Goal: Transaction & Acquisition: Purchase product/service

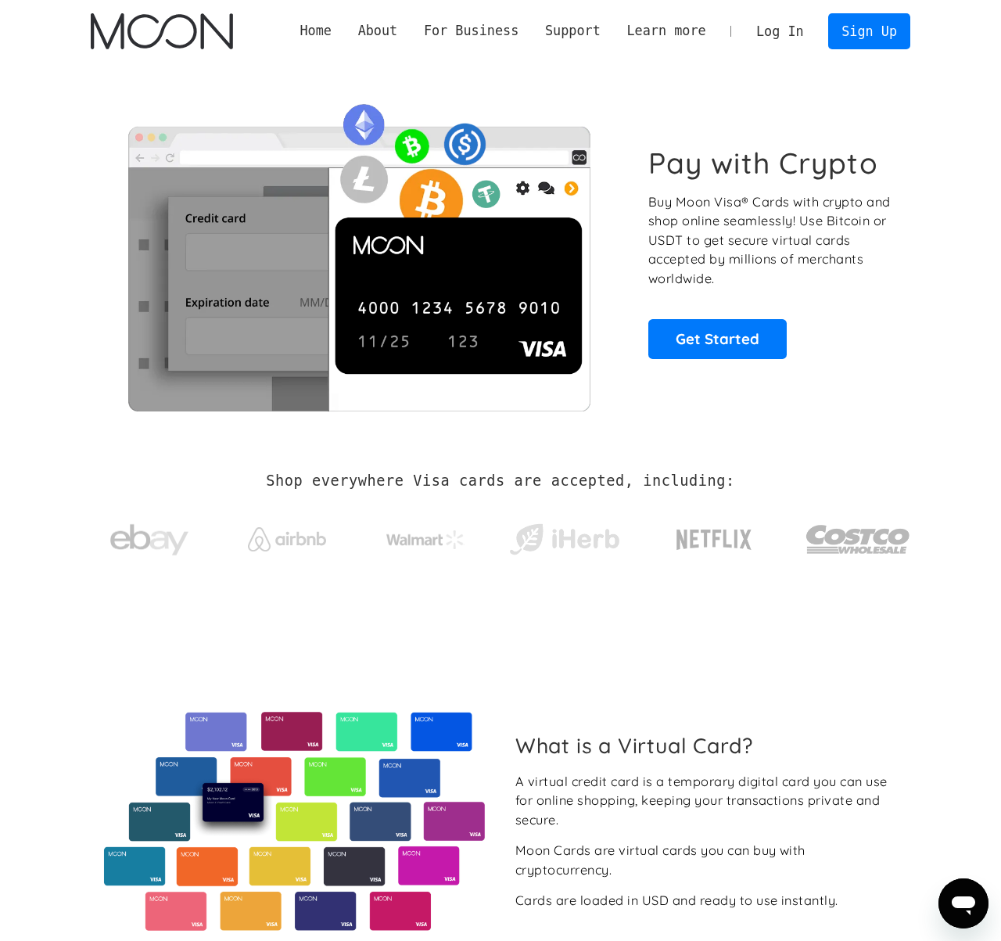
click at [774, 41] on link "Log In" at bounding box center [780, 31] width 74 height 34
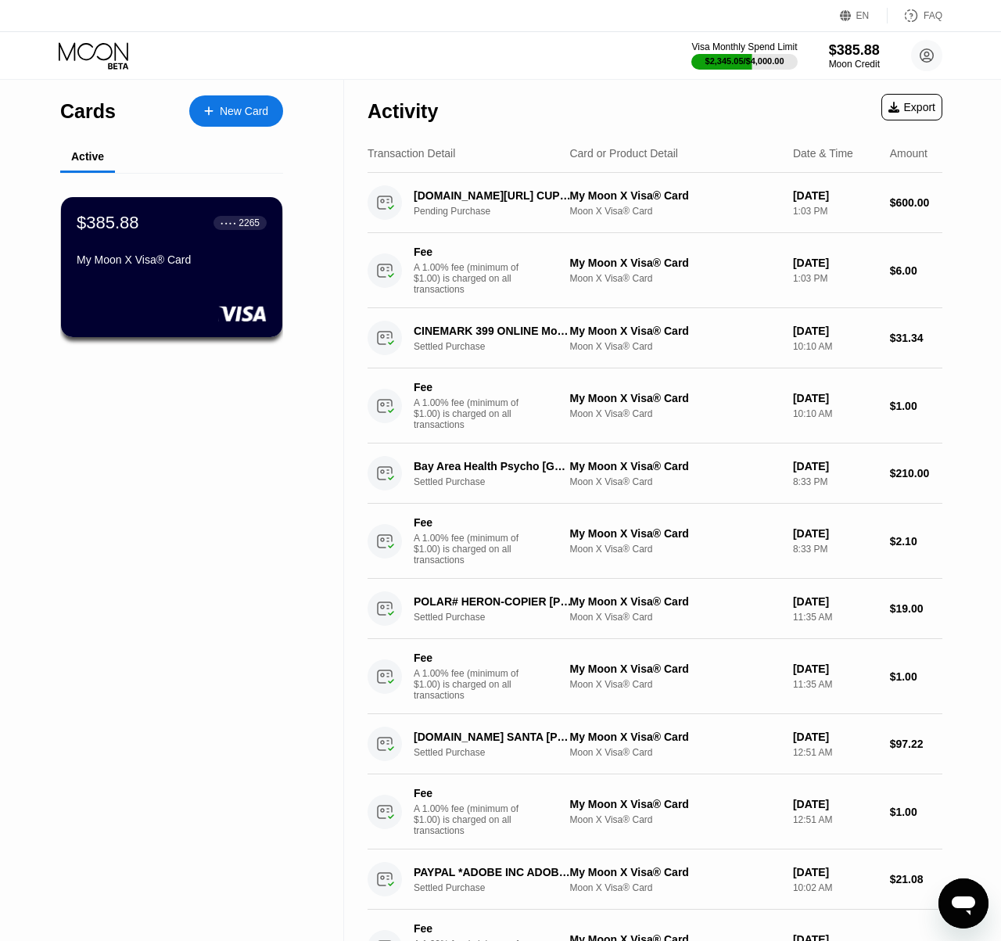
click at [512, 62] on div "Visa Monthly Spend Limit $2,345.05 / $4,000.00 $385.88 Moon Credit John Smith d…" at bounding box center [500, 55] width 1001 height 47
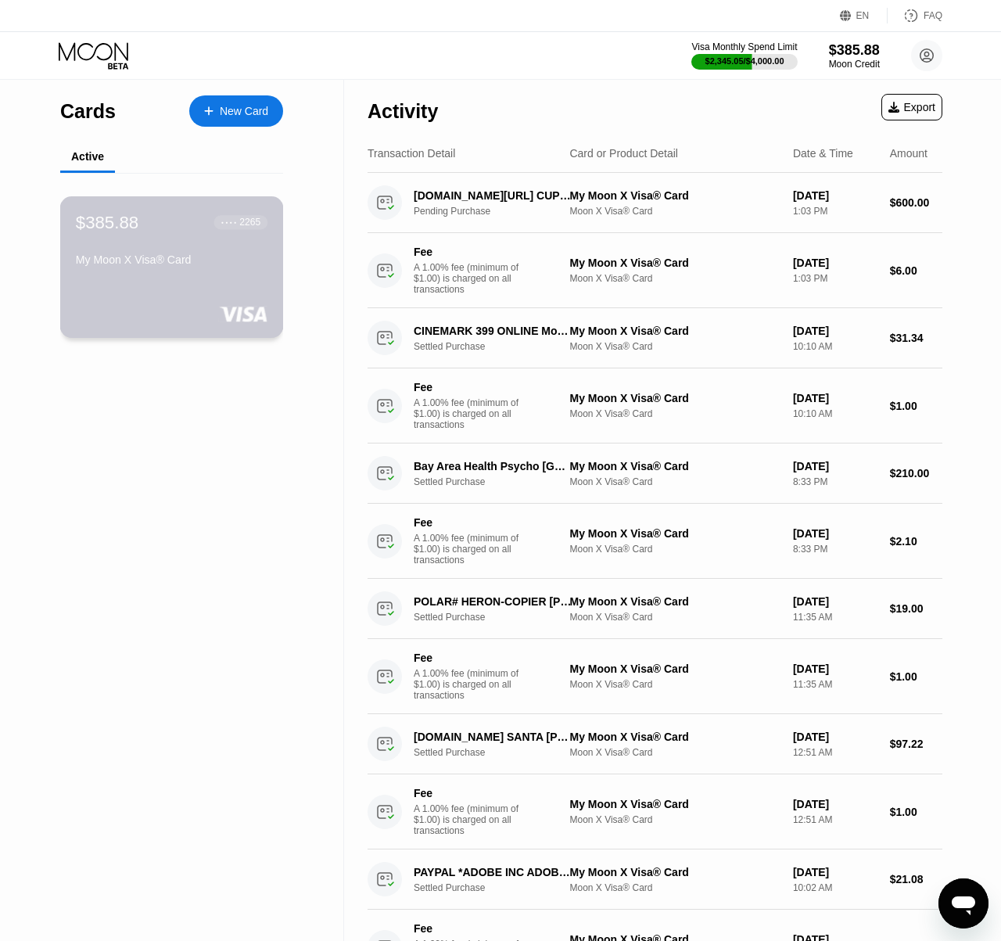
click at [179, 266] on div "My Moon X Visa® Card" at bounding box center [172, 259] width 192 height 13
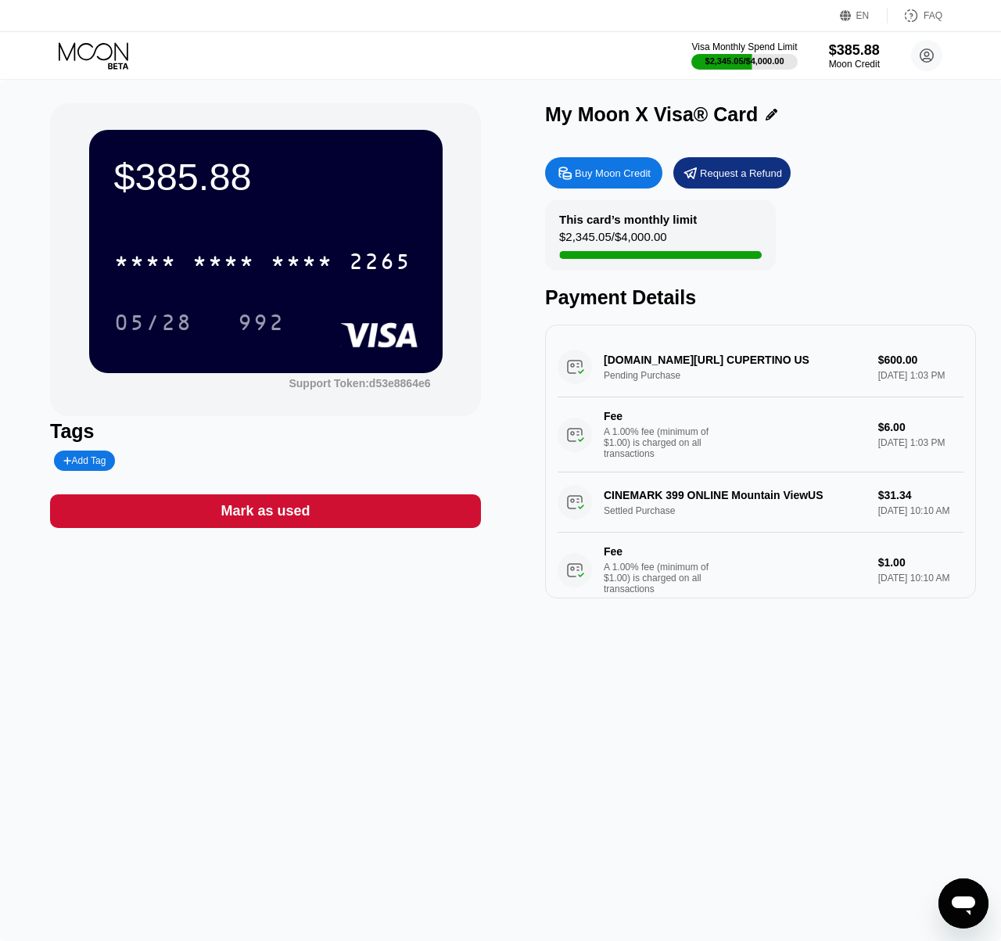
click at [588, 177] on div "Buy Moon Credit" at bounding box center [613, 173] width 76 height 13
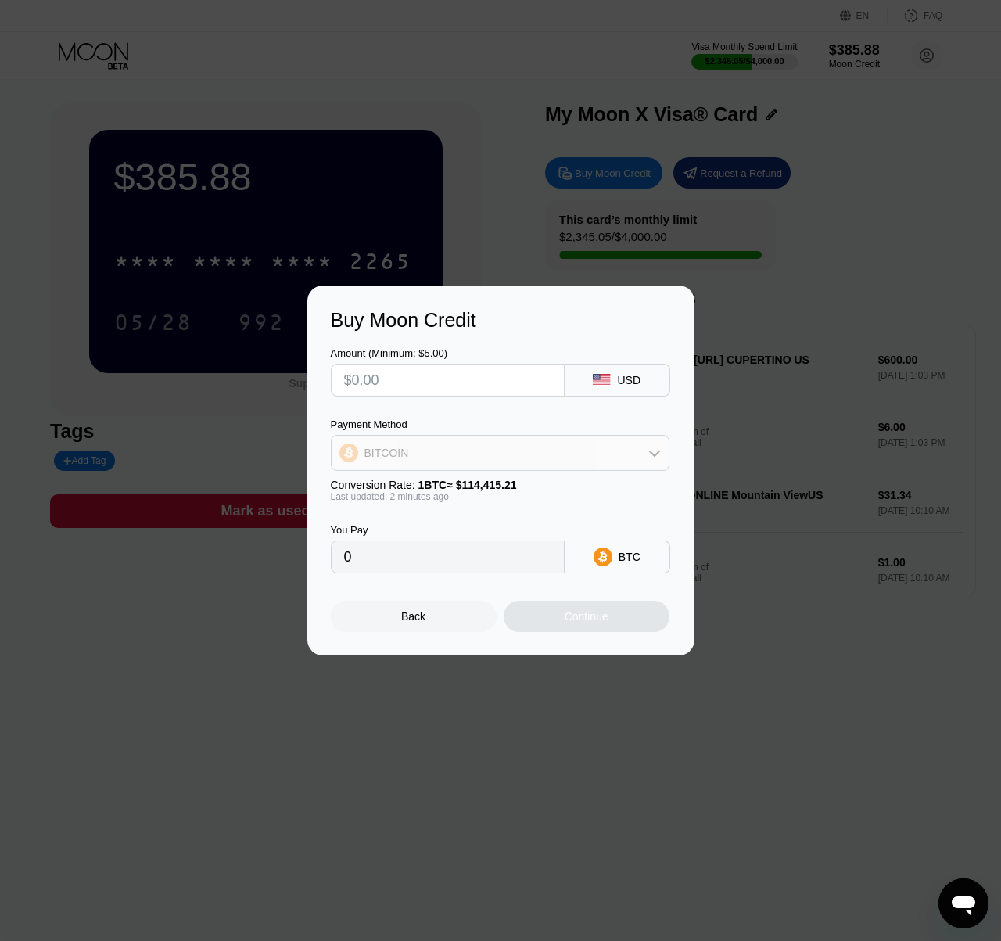
click at [647, 450] on div "BITCOIN" at bounding box center [500, 452] width 337 height 31
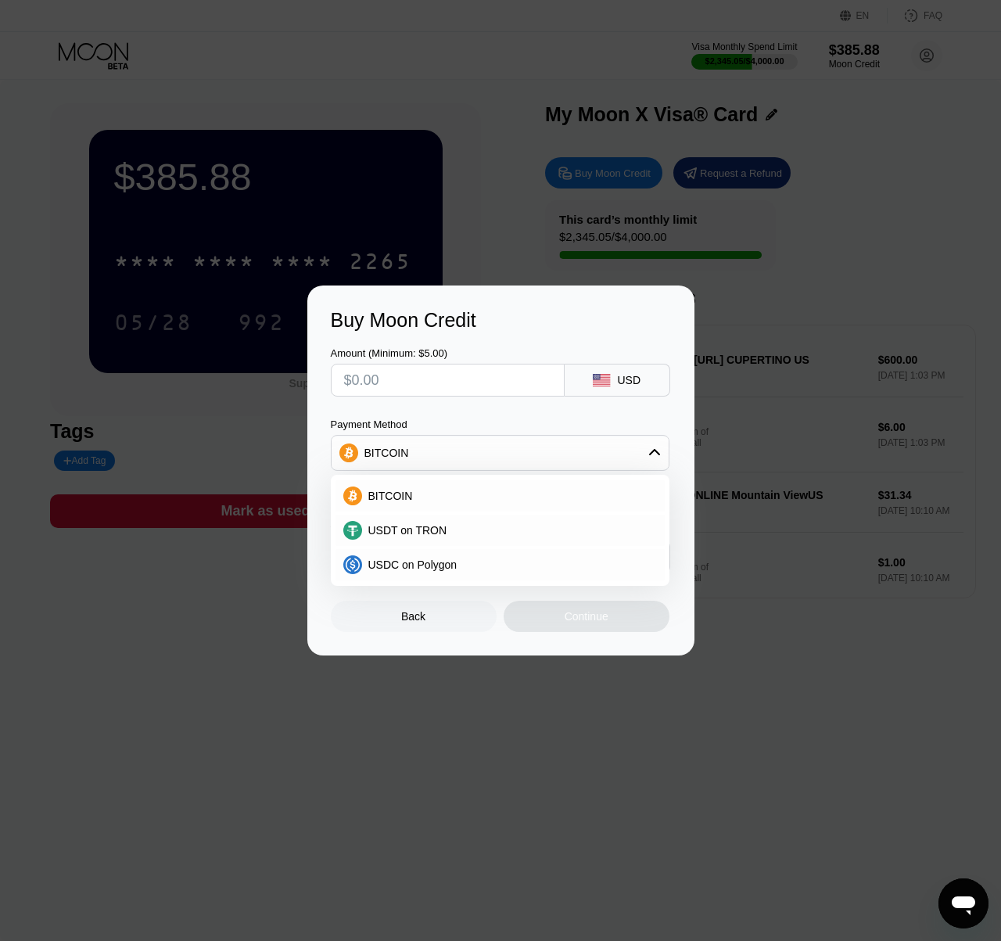
click at [795, 522] on div "Buy Moon Credit Amount (Minimum: $5.00) USD Payment Method BITCOIN BITCOIN USDT…" at bounding box center [500, 470] width 1001 height 370
click at [753, 277] on div at bounding box center [500, 470] width 1001 height 941
click at [574, 691] on div at bounding box center [500, 470] width 1001 height 941
click at [430, 604] on div "Back" at bounding box center [414, 616] width 166 height 31
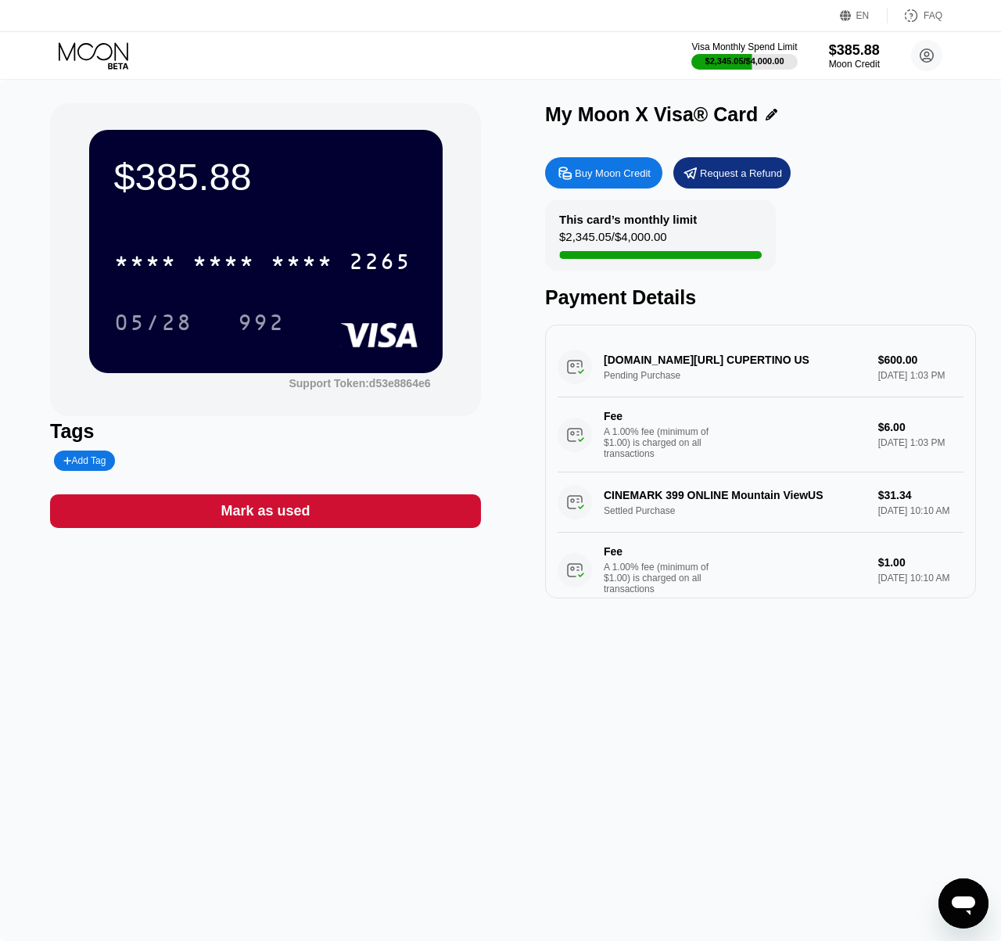
click at [275, 708] on div "$385.88 * * * * * * * * * * * * 2265 05/28 992 Support Token: d53e8864e6 Tags A…" at bounding box center [500, 510] width 1001 height 861
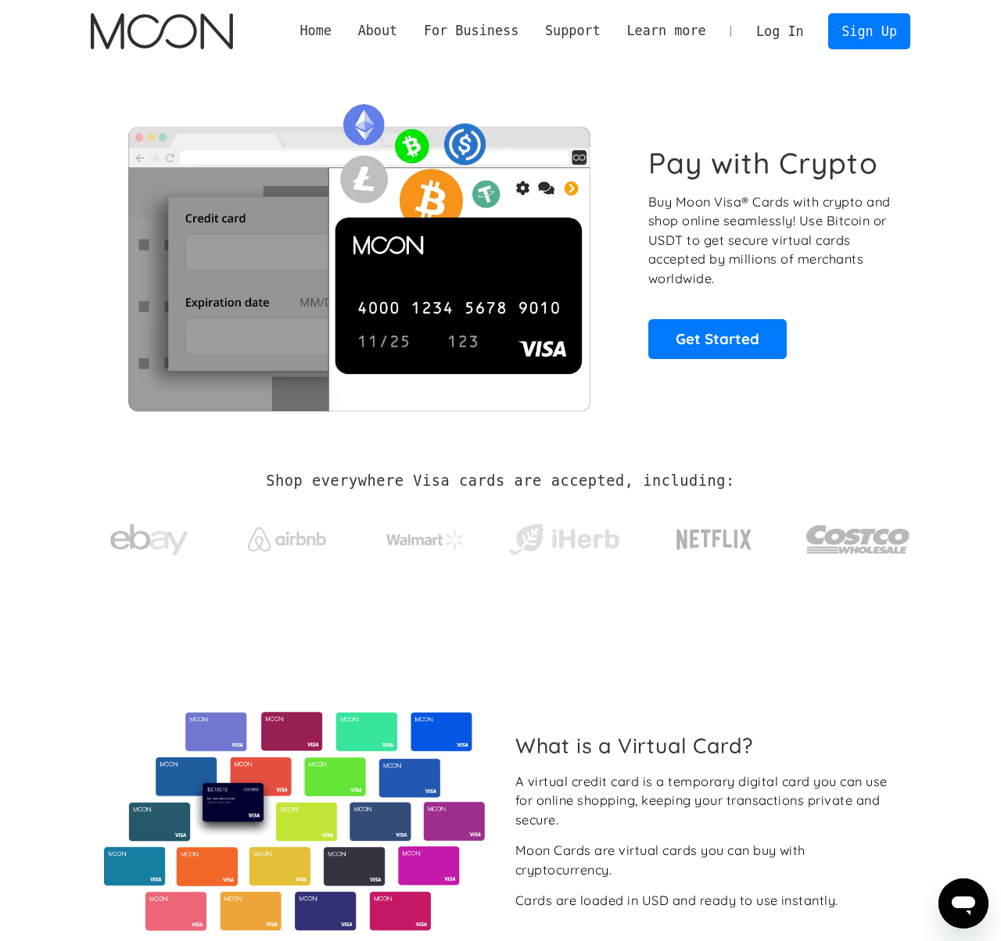
click at [777, 30] on link "Log In" at bounding box center [780, 31] width 74 height 34
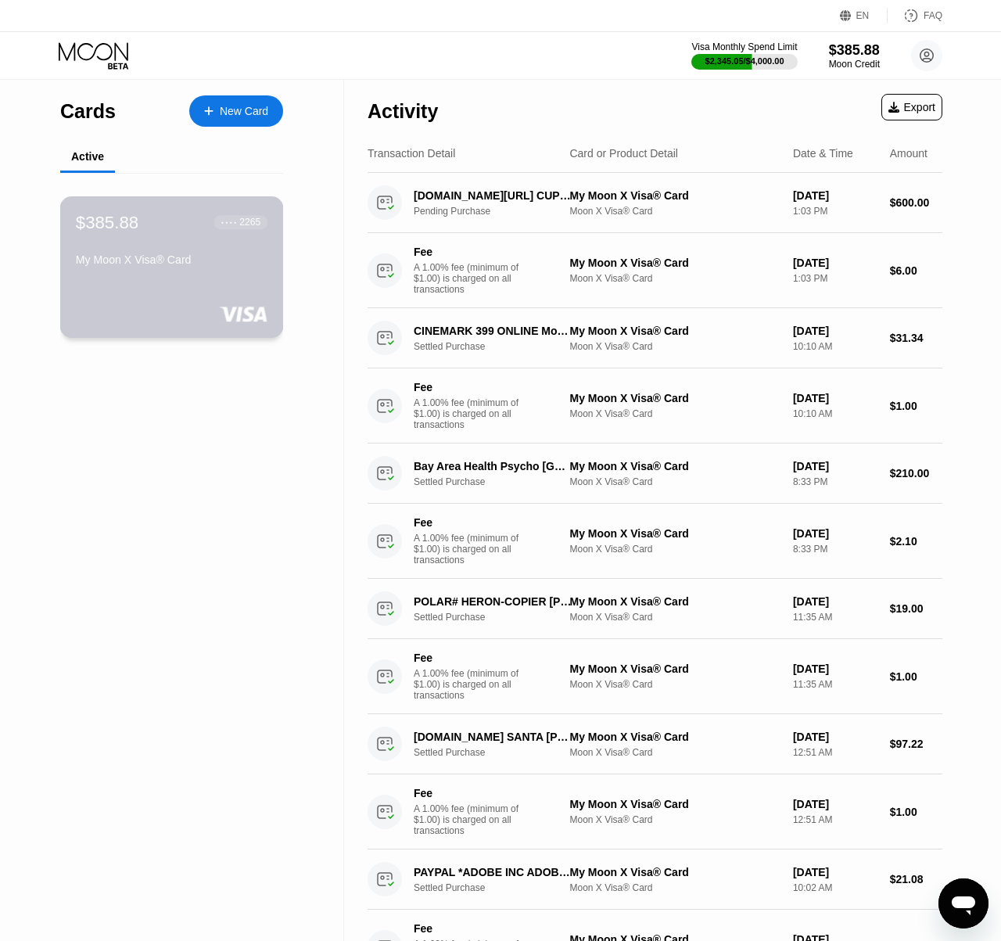
click at [127, 265] on div "My Moon X Visa® Card" at bounding box center [172, 259] width 192 height 13
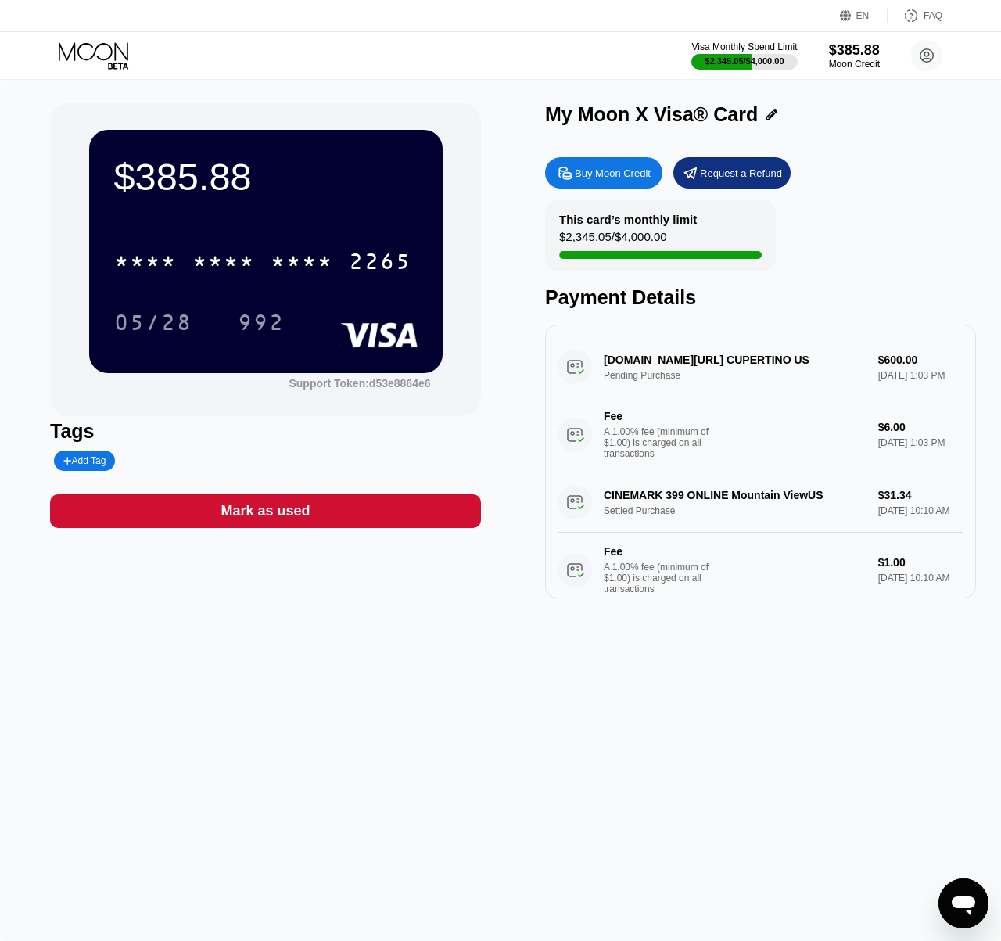
click at [575, 179] on div "Buy Moon Credit" at bounding box center [603, 172] width 117 height 31
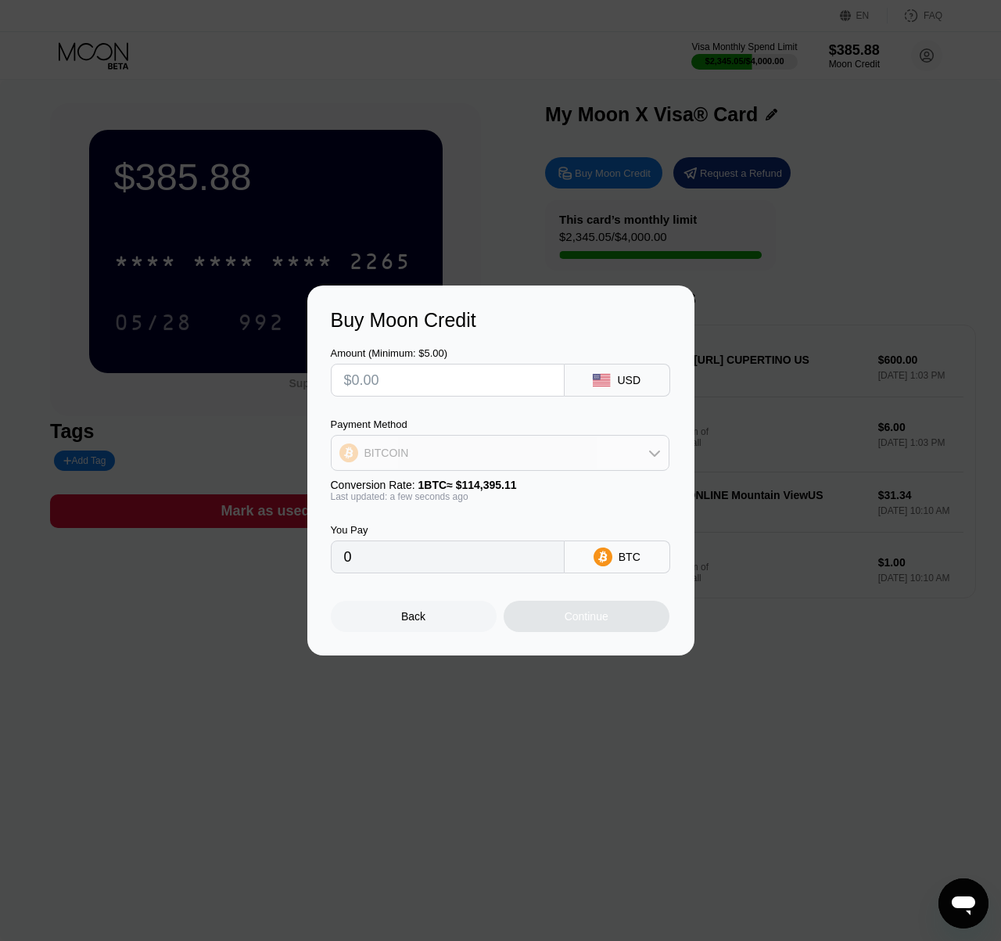
click at [644, 446] on div "BITCOIN" at bounding box center [500, 452] width 337 height 31
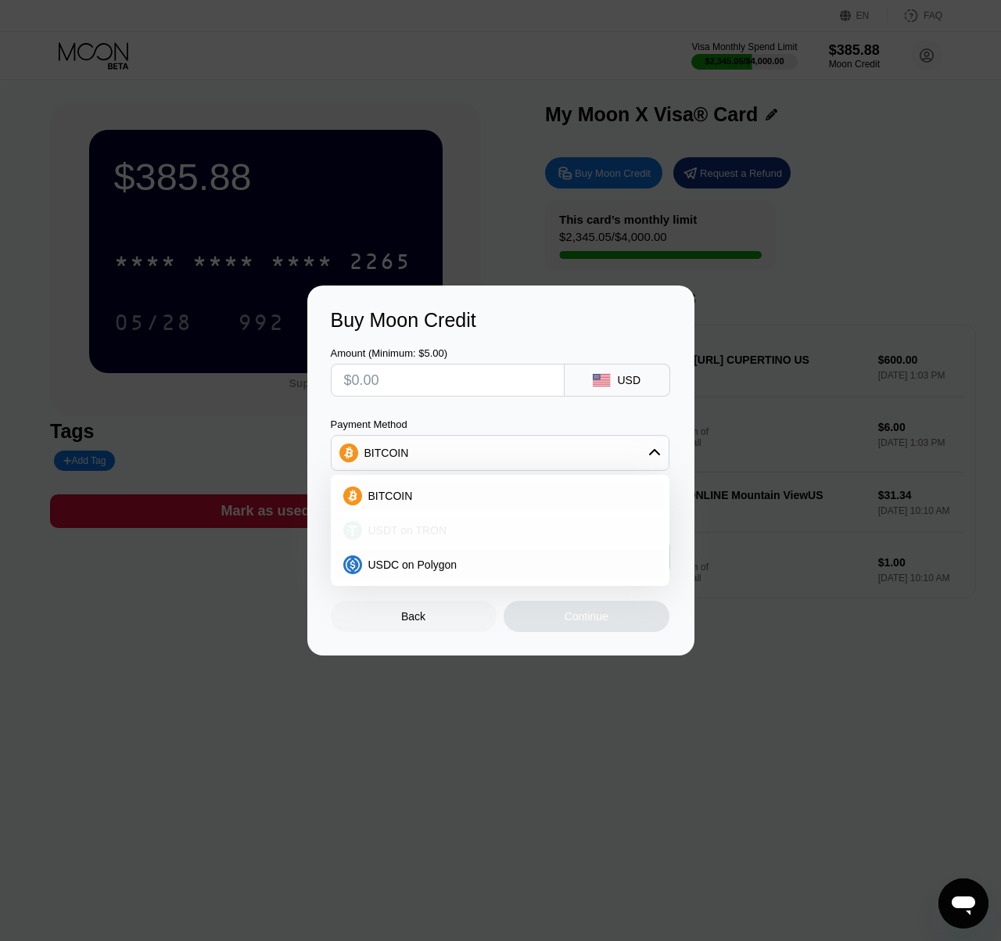
click at [447, 527] on div "USDT on TRON" at bounding box center [509, 530] width 295 height 13
type input "0.00"
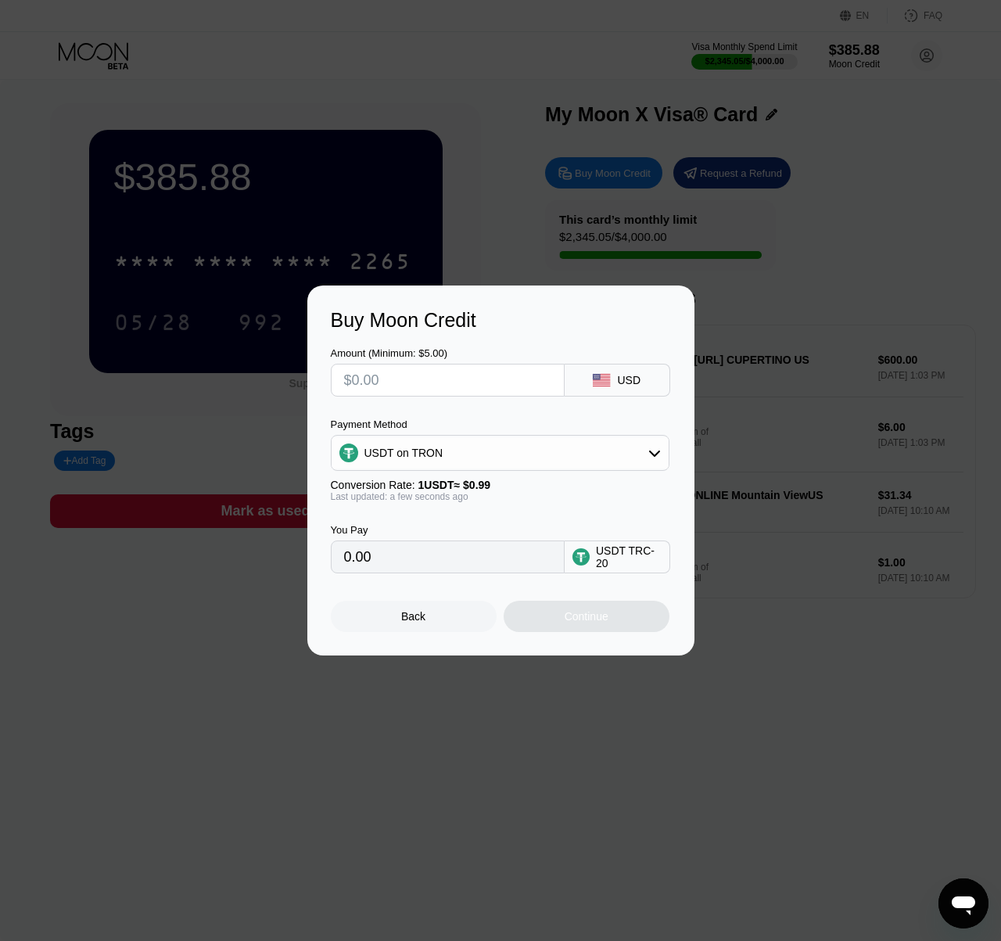
click at [420, 380] on input "text" at bounding box center [447, 379] width 207 height 31
type input "$1"
type input "1.01"
type input "$10"
type input "10.10"
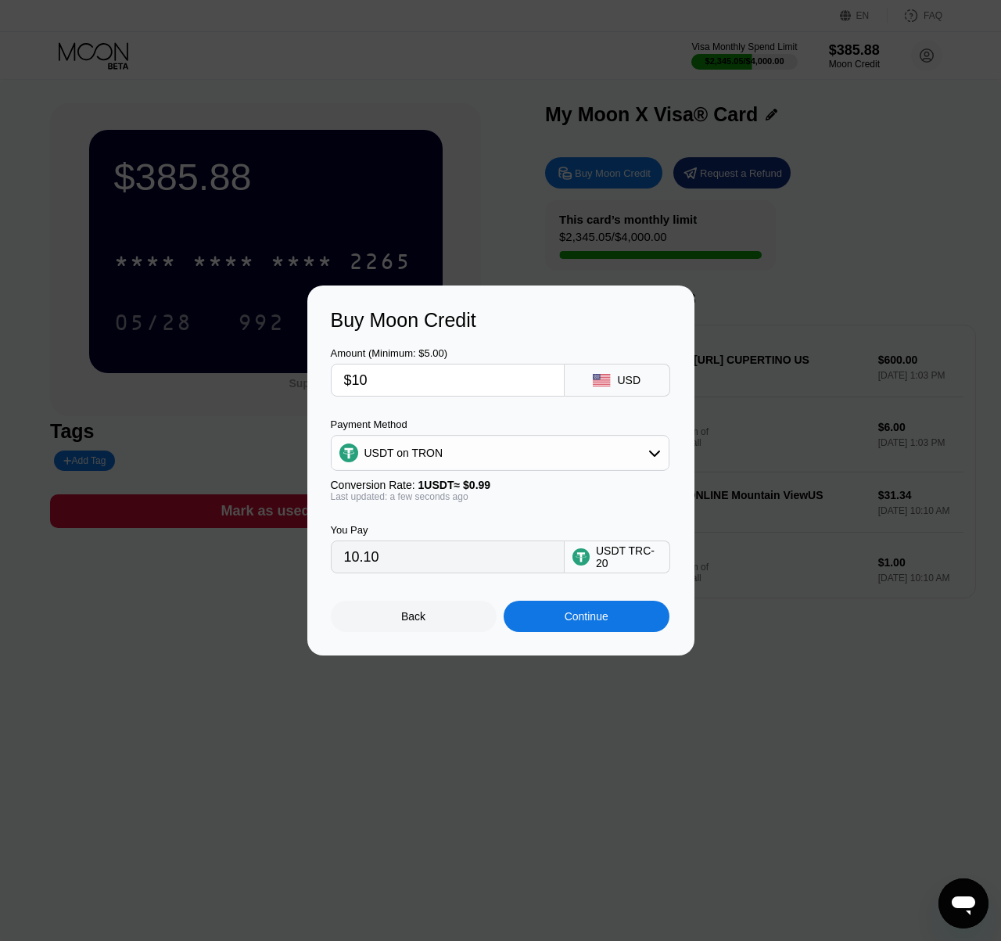
type input "$100"
type input "101.01"
type input "$1000"
type input "1010.10"
type input "$1000"
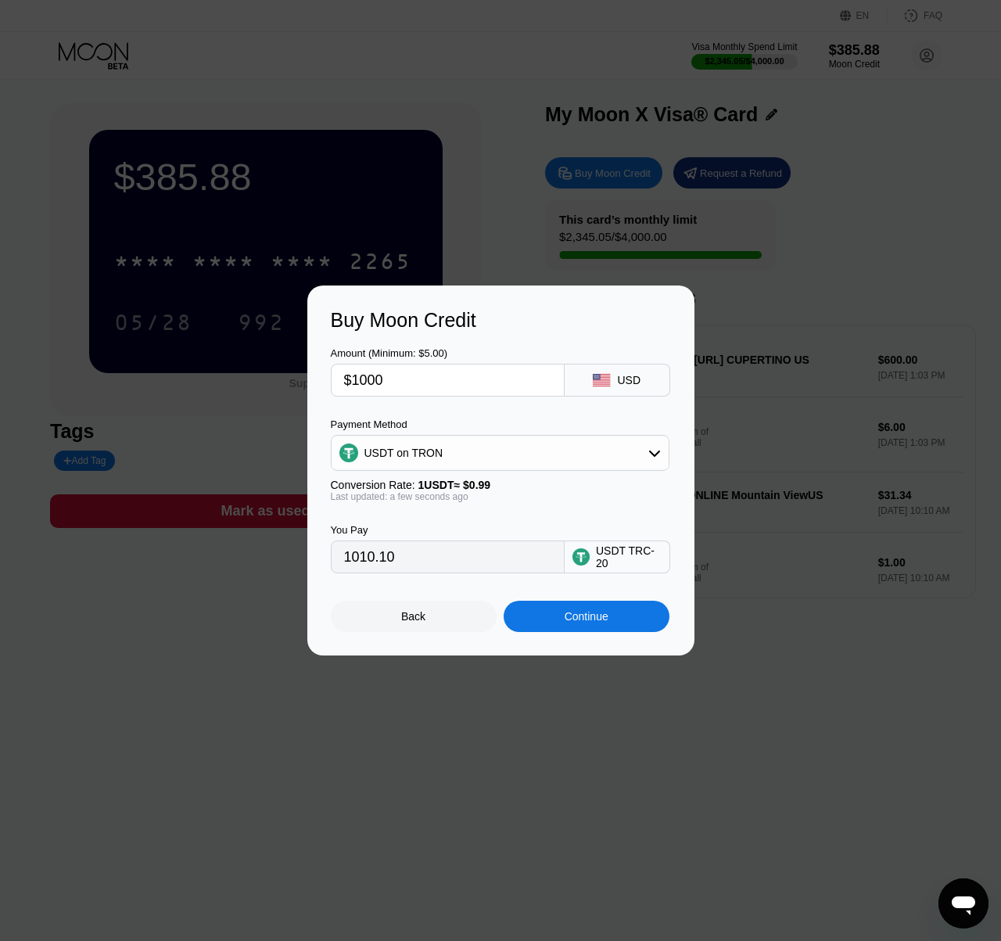
click at [728, 315] on div "Buy Moon Credit Amount (Minimum: $5.00) $1000 USD Payment Method USDT on TRON C…" at bounding box center [500, 470] width 1001 height 370
click at [415, 623] on div "Back" at bounding box center [413, 616] width 24 height 13
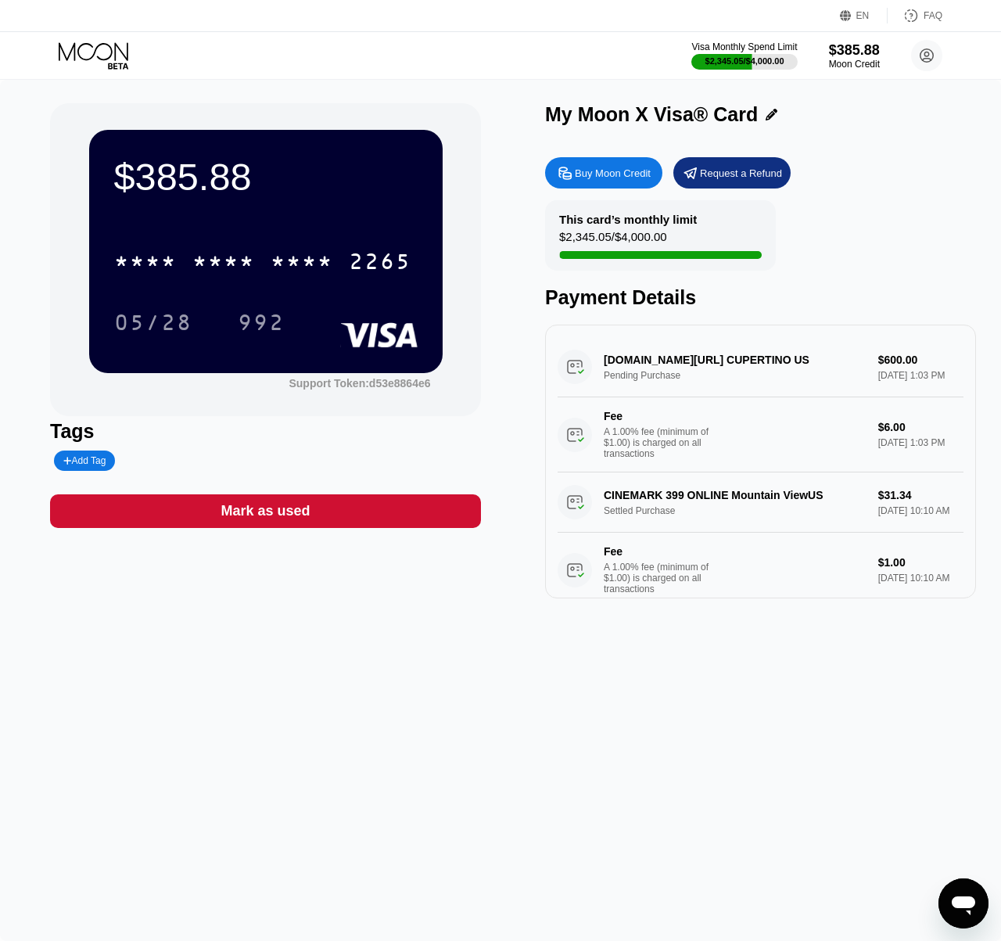
click at [593, 177] on div "Buy Moon Credit" at bounding box center [613, 173] width 76 height 13
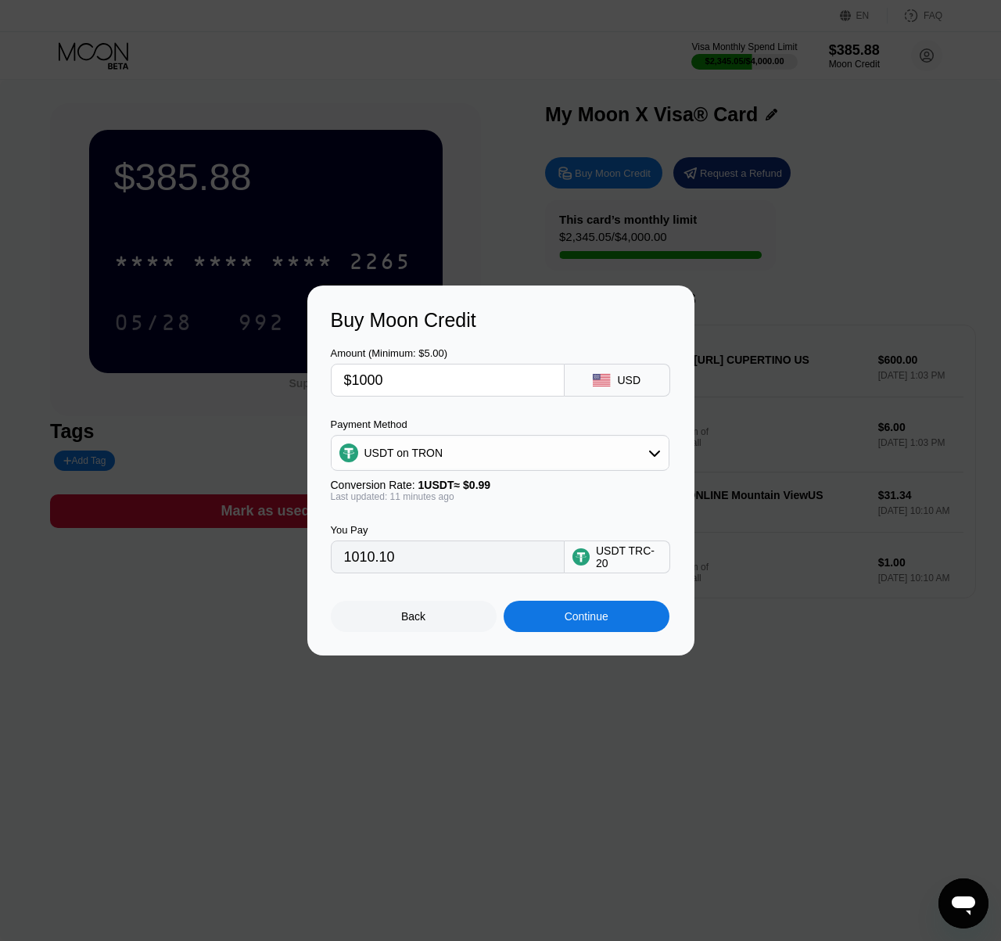
click at [581, 615] on div "Continue" at bounding box center [587, 616] width 44 height 13
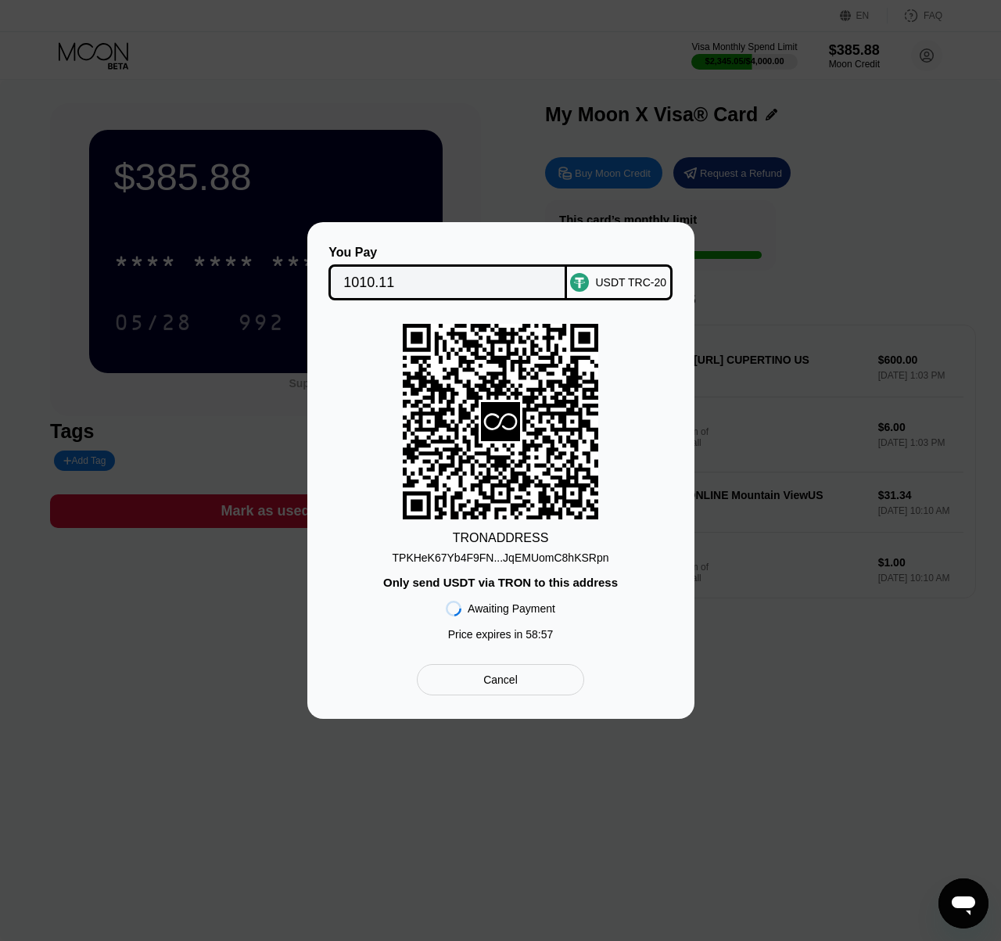
click at [512, 556] on div "TPKHeK67Yb4F9FN...JqEMUomC8hKSRpn" at bounding box center [501, 557] width 217 height 13
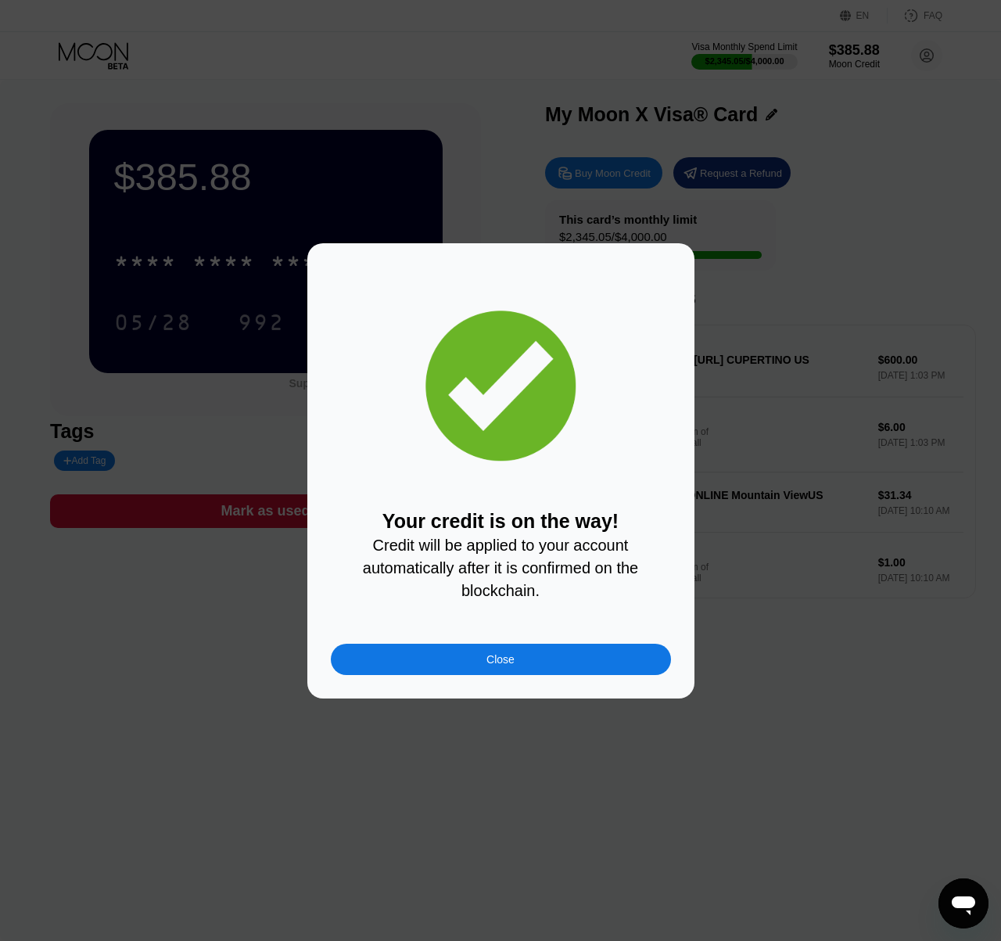
click at [492, 656] on div "Close" at bounding box center [500, 659] width 28 height 13
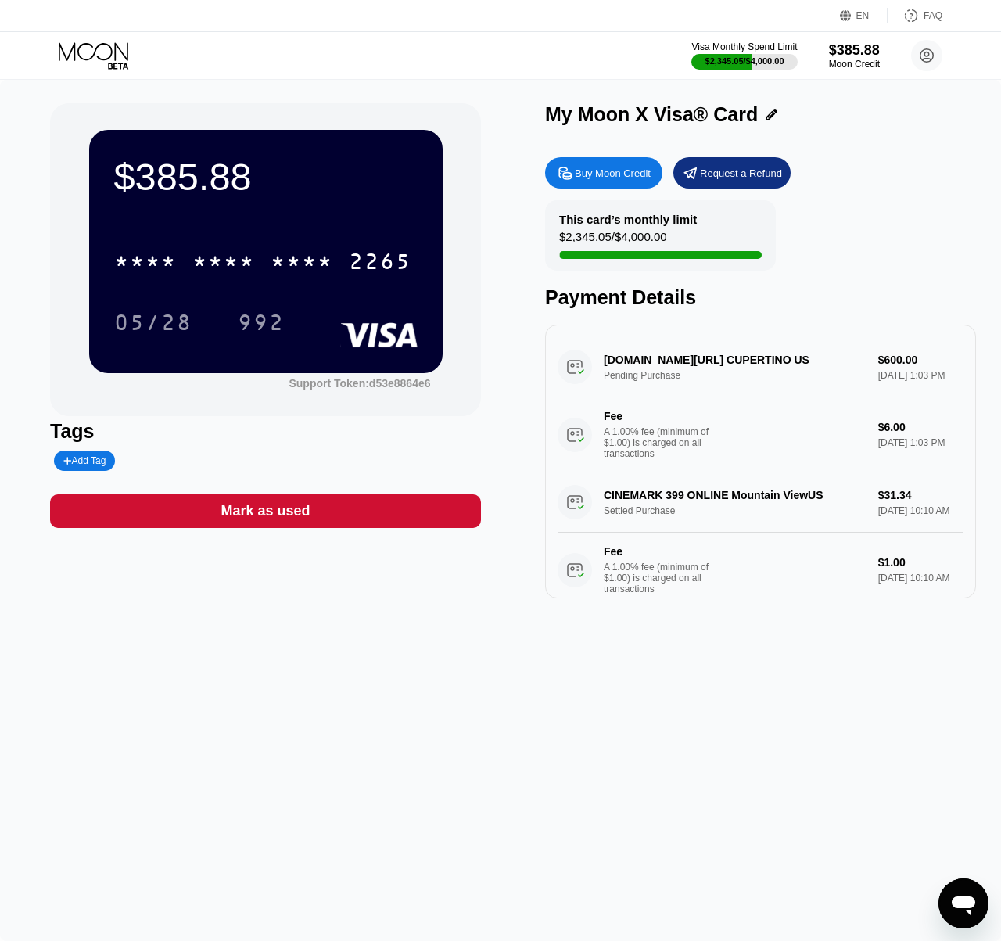
click at [298, 454] on div "Add Tag" at bounding box center [227, 460] width 354 height 20
